Goal: Information Seeking & Learning: Learn about a topic

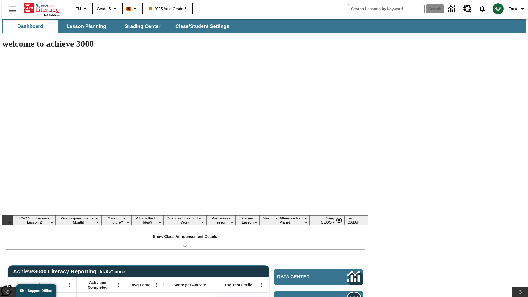
click at [84, 26] on button "Lesson Planning" at bounding box center [86, 26] width 55 height 13
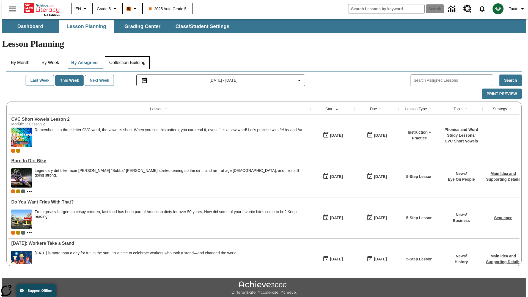
click at [127, 56] on button "Collection Building" at bounding box center [127, 62] width 45 height 13
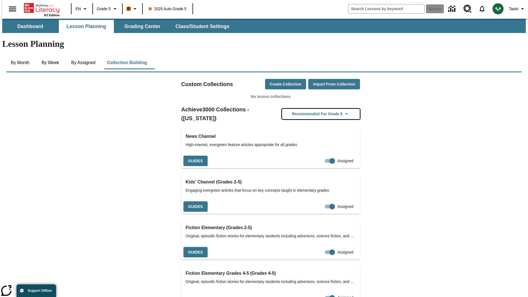
click at [312, 109] on button "Recommended for Grade 5" at bounding box center [321, 114] width 78 height 11
click at [320, 156] on input "Assigned" at bounding box center [331, 161] width 31 height 10
checkbox input "false"
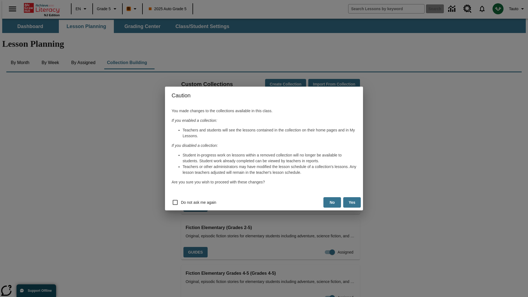
scroll to position [0, 3]
click at [352, 202] on button "Yes" at bounding box center [352, 202] width 18 height 11
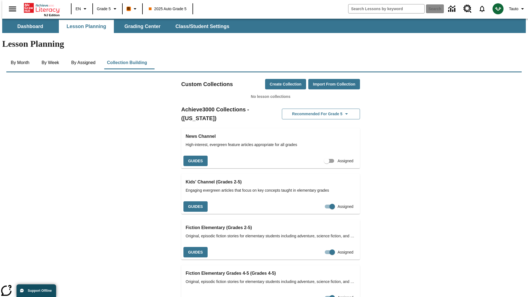
click at [317, 156] on input "Assigned" at bounding box center [326, 161] width 31 height 10
checkbox input "true"
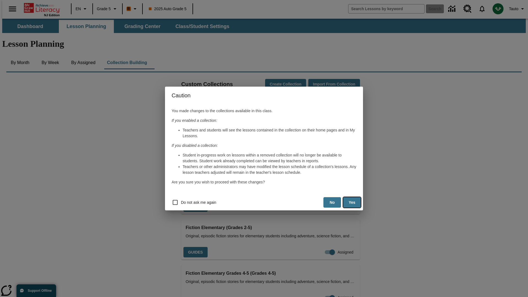
click at [352, 202] on button "Yes" at bounding box center [352, 202] width 18 height 11
